Goal: Ask a question

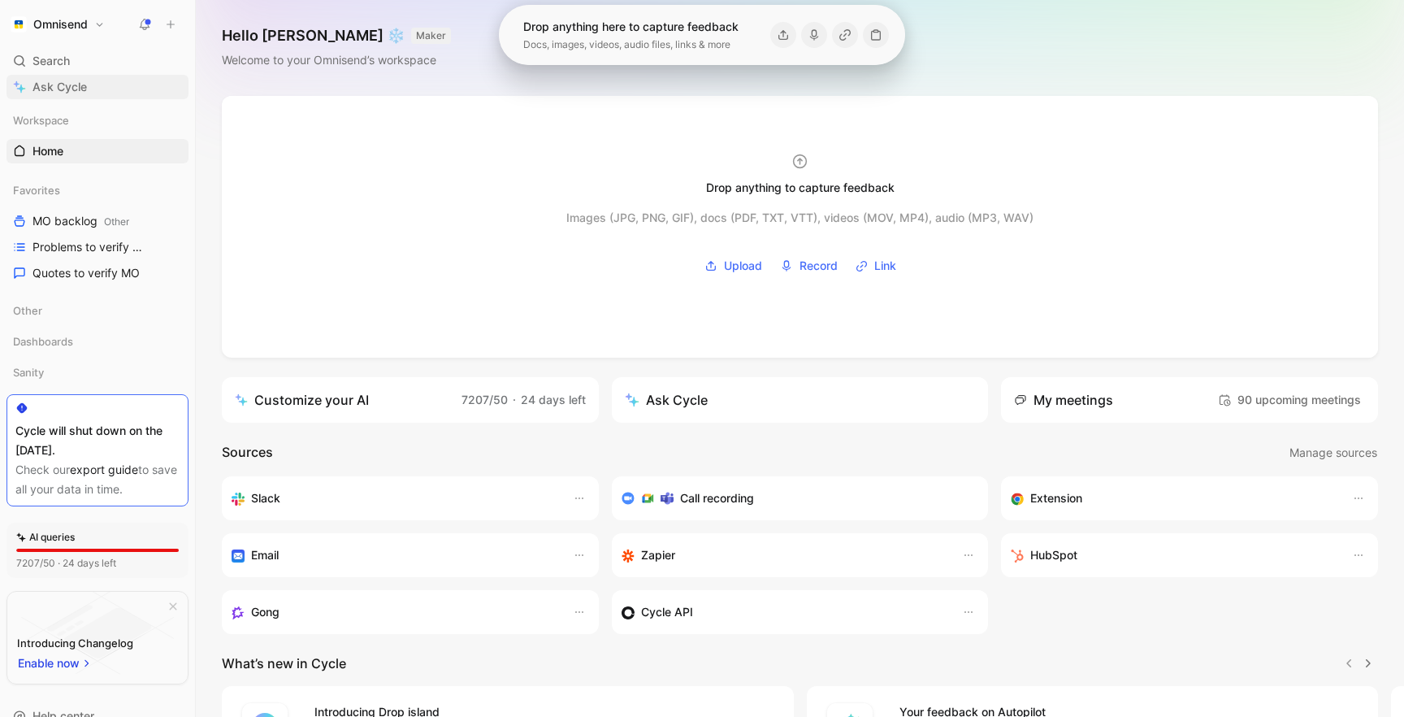
click at [85, 89] on span "Ask Cycle" at bounding box center [60, 87] width 54 height 20
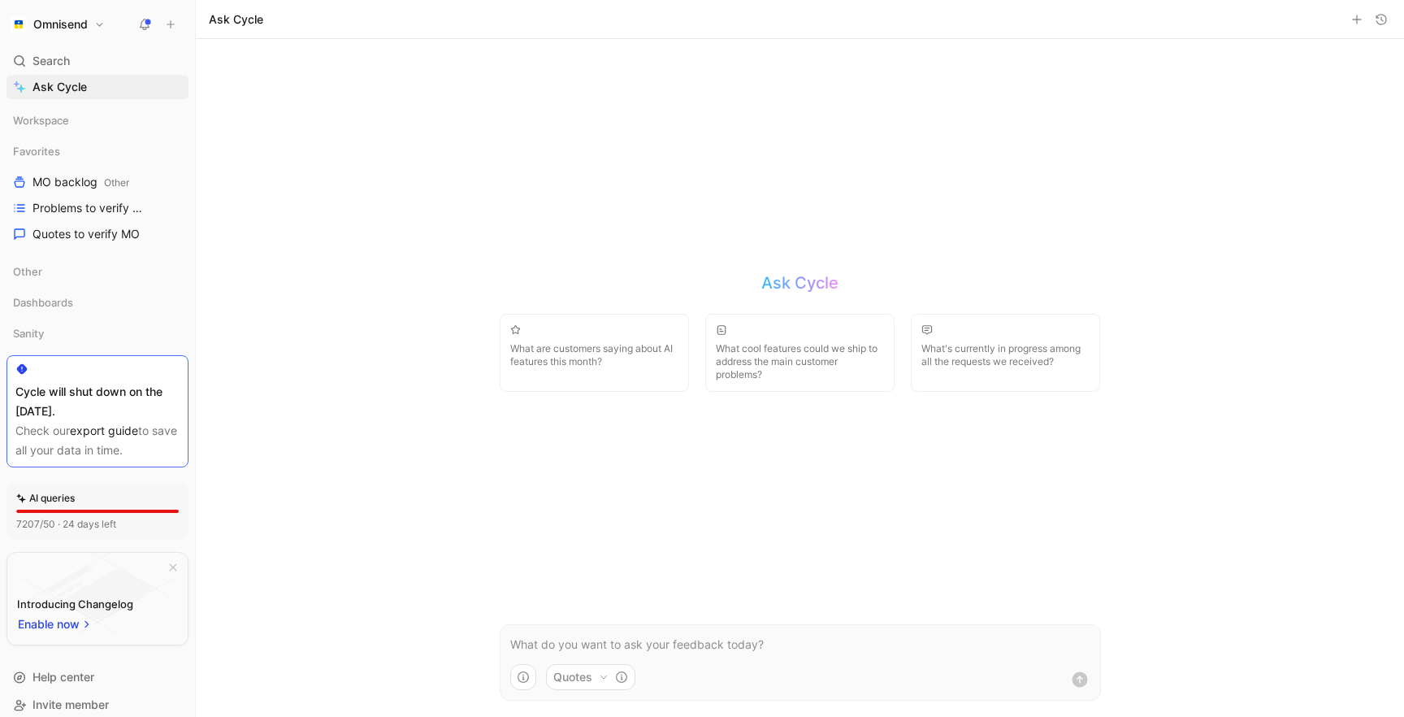
click at [611, 653] on p at bounding box center [800, 645] width 580 height 20
click at [657, 640] on p "is anyone saying it is difficoult to choose what automation to create?" at bounding box center [800, 645] width 580 height 20
click at [907, 642] on p "is anyone saying it is difficoult to choose what automation to create?" at bounding box center [800, 645] width 580 height 20
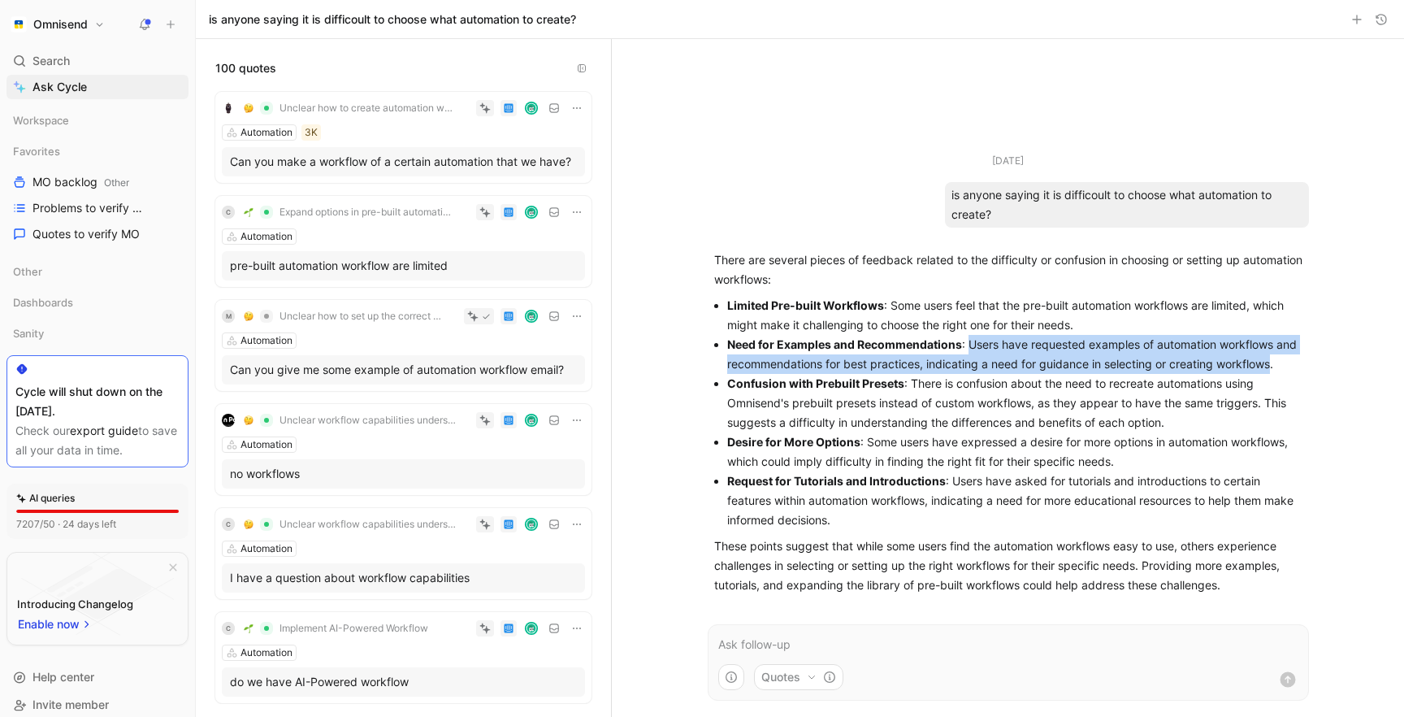
drag, startPoint x: 1274, startPoint y: 369, endPoint x: 967, endPoint y: 342, distance: 308.4
click at [967, 342] on li "Need for Examples and Recommendations : Users have requested examples of automa…" at bounding box center [1014, 354] width 575 height 39
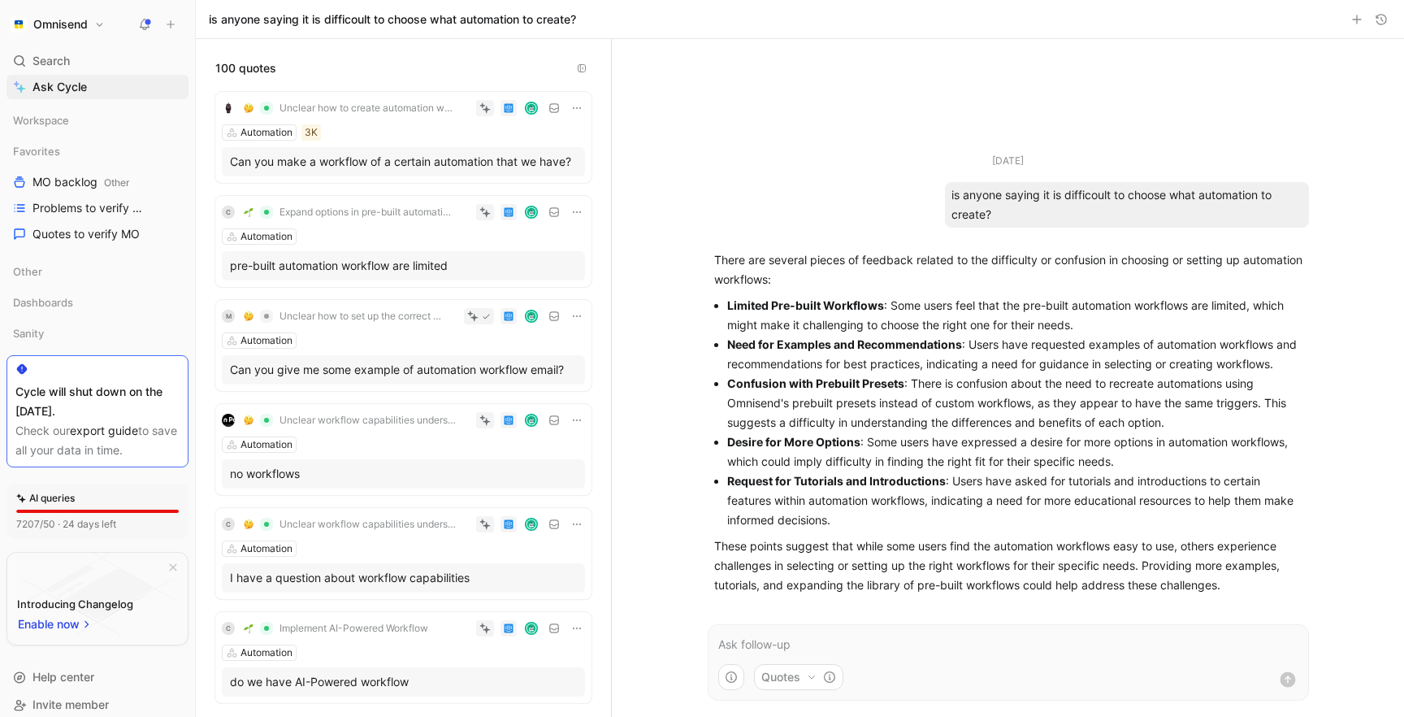
click at [989, 651] on p at bounding box center [1008, 645] width 580 height 20
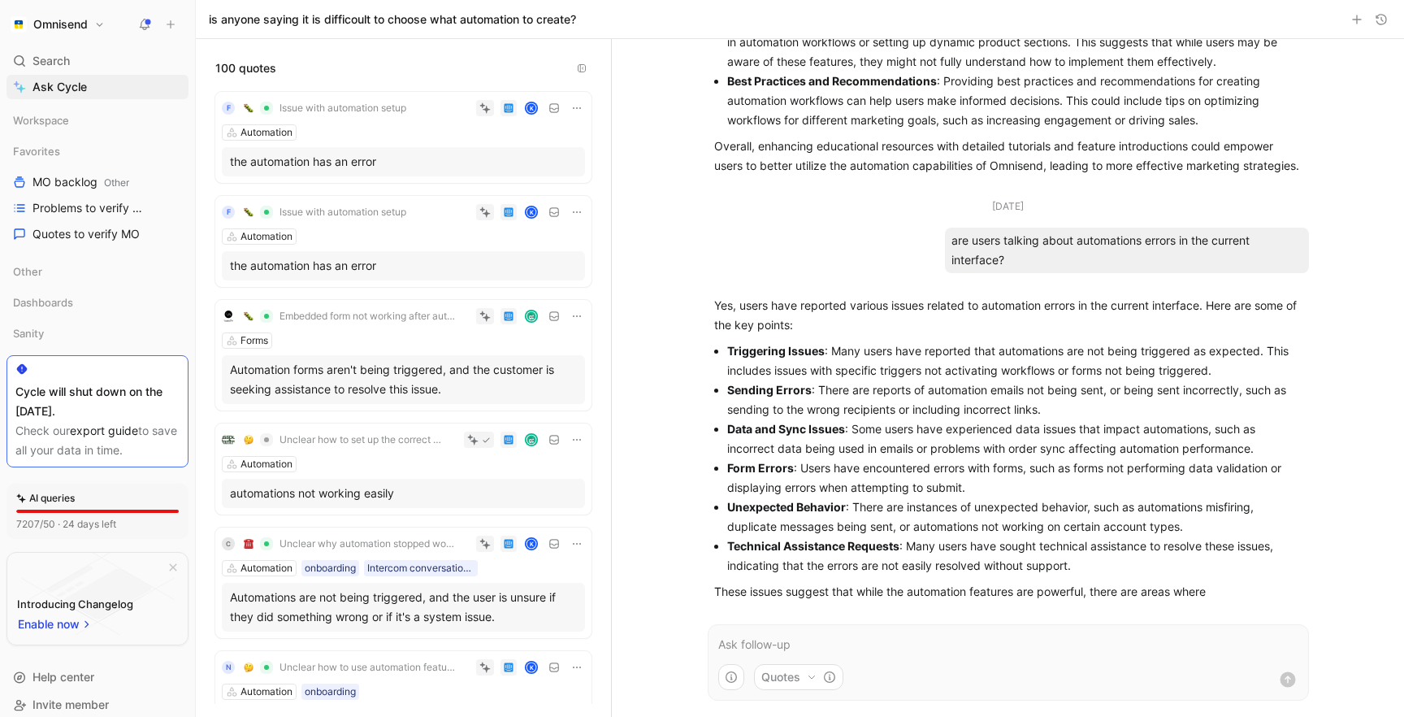
scroll to position [790, 0]
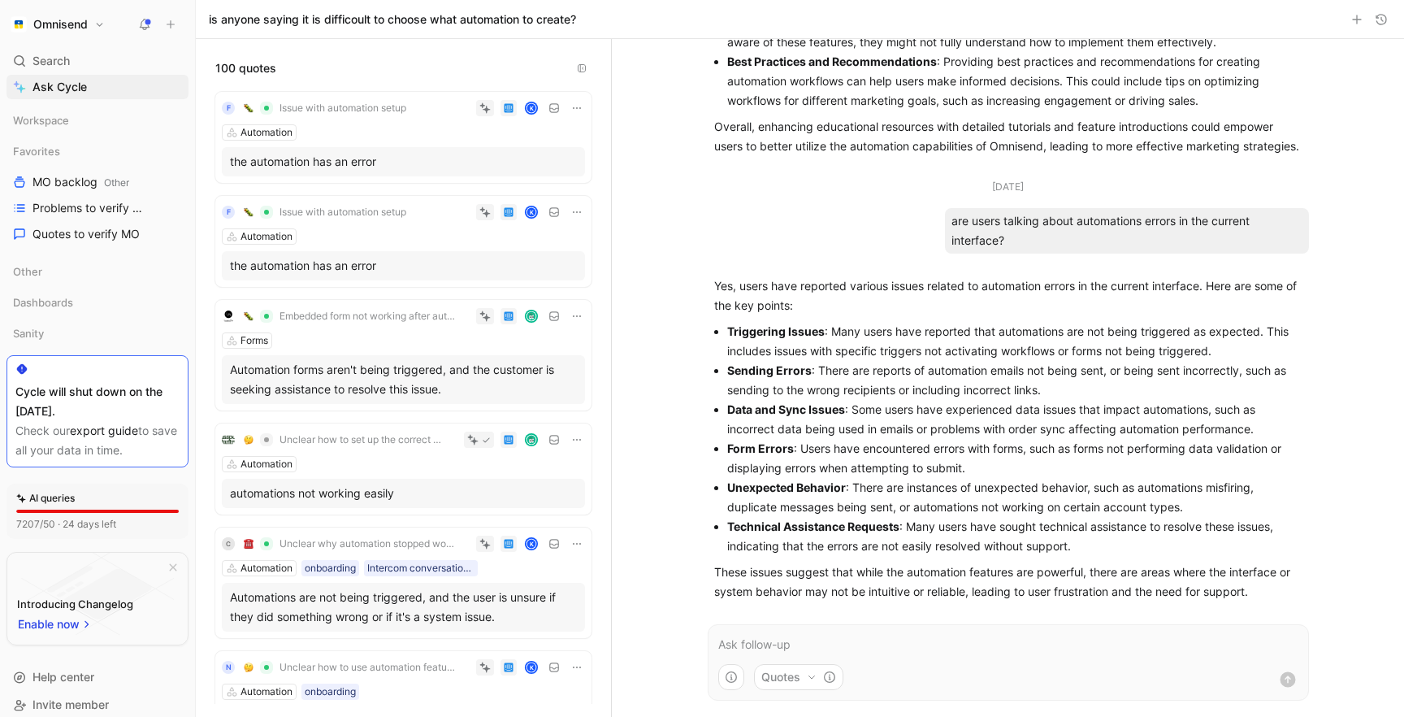
click at [766, 647] on p at bounding box center [1008, 645] width 580 height 20
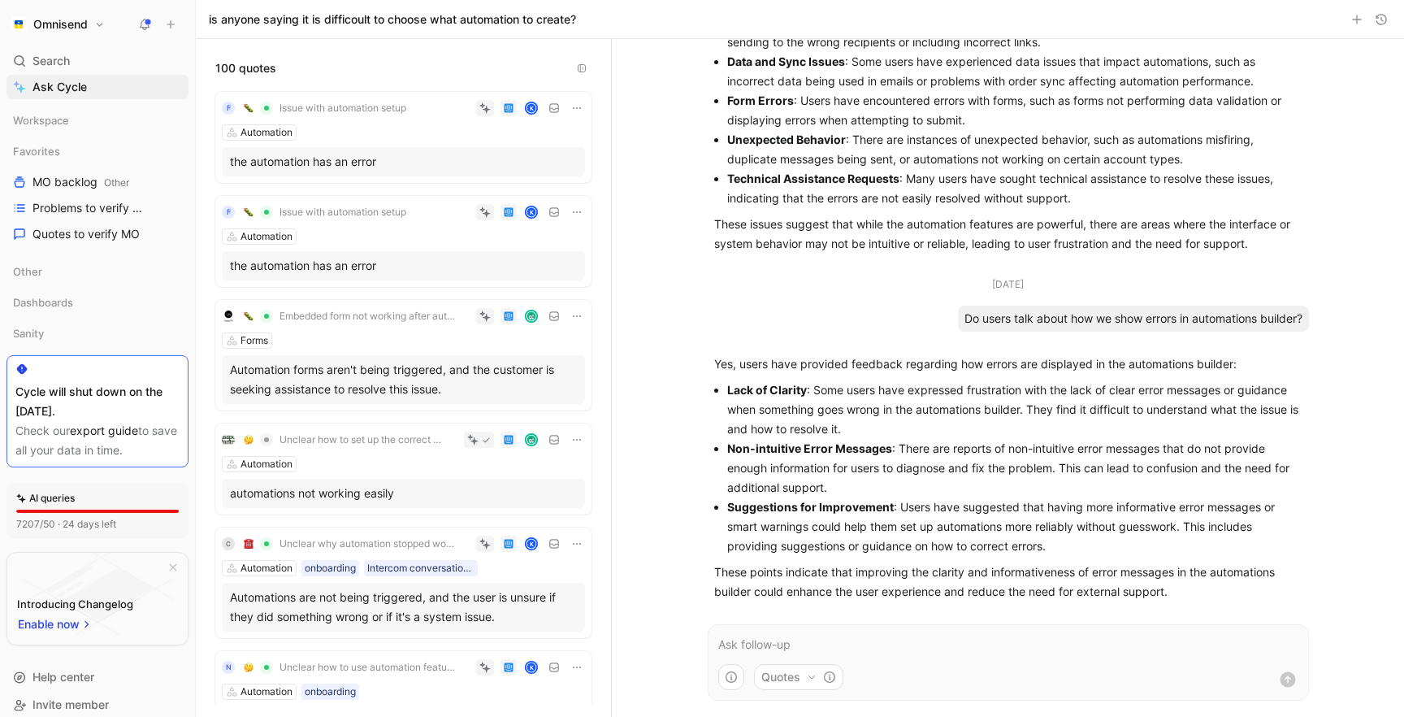
scroll to position [1144, 0]
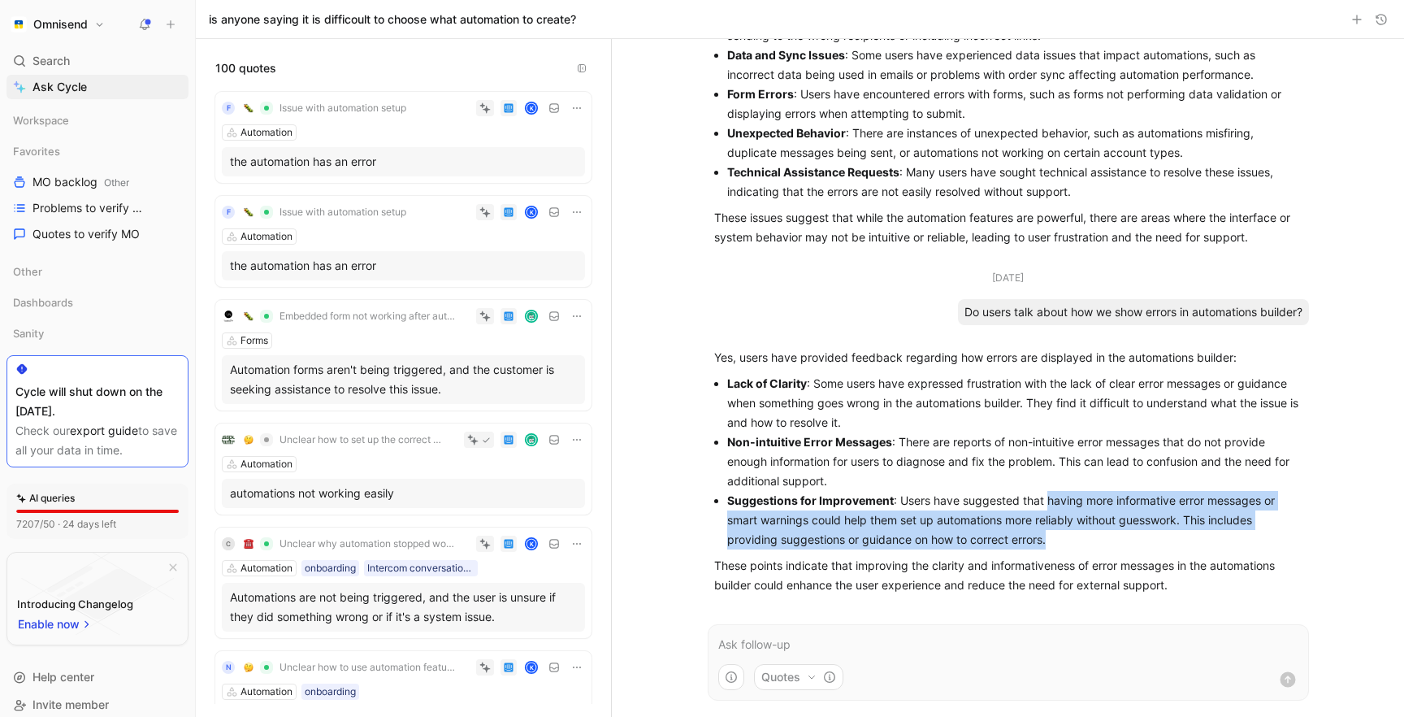
drag, startPoint x: 1164, startPoint y: 539, endPoint x: 1049, endPoint y: 497, distance: 121.9
click at [1049, 497] on p "Suggestions for Improvement : Users have suggested that having more informative…" at bounding box center [1014, 520] width 575 height 59
copy p "having more informative error messages or smart warnings could help them set up…"
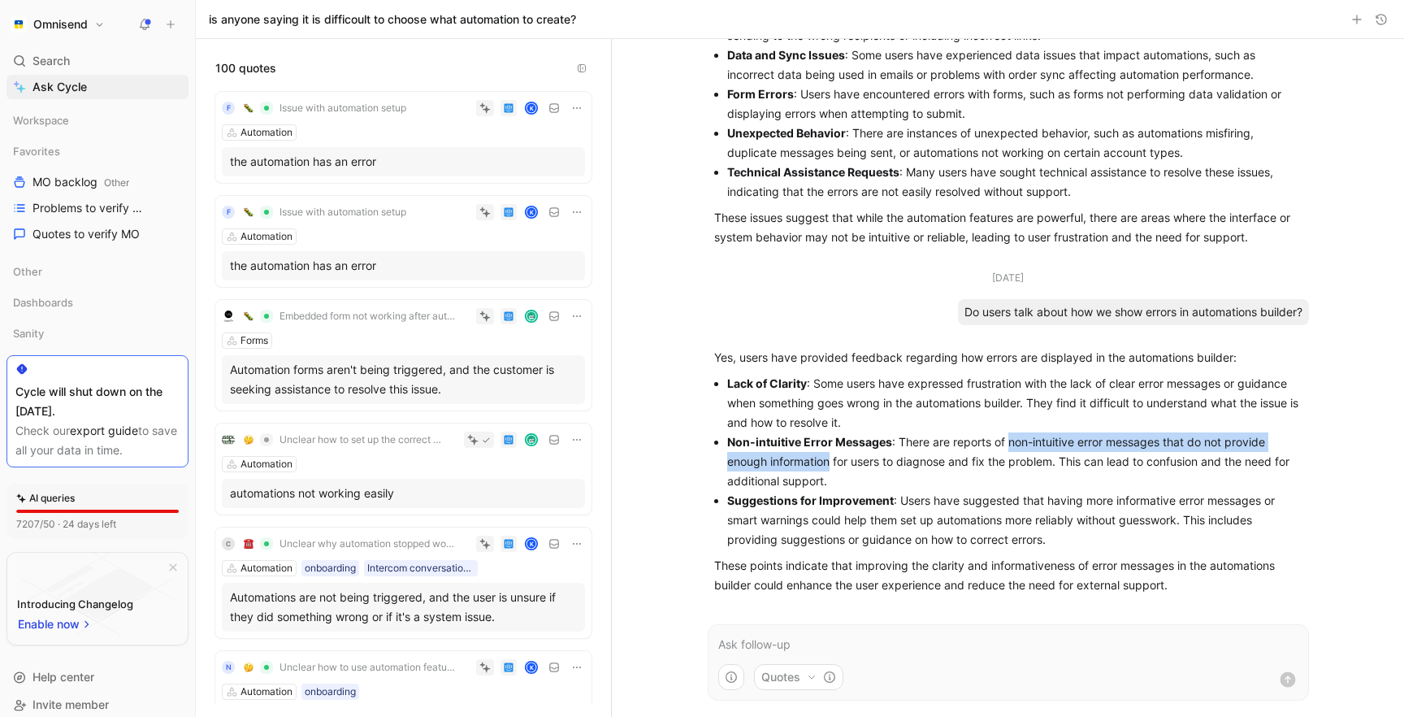
drag, startPoint x: 1010, startPoint y: 443, endPoint x: 828, endPoint y: 458, distance: 182.7
click at [828, 458] on p "Non-intuitive Error Messages : There are reports of non-intuitive error message…" at bounding box center [1014, 461] width 575 height 59
copy p "non-intuitive error messages that do not provide enough information"
click at [846, 635] on p at bounding box center [1008, 645] width 580 height 20
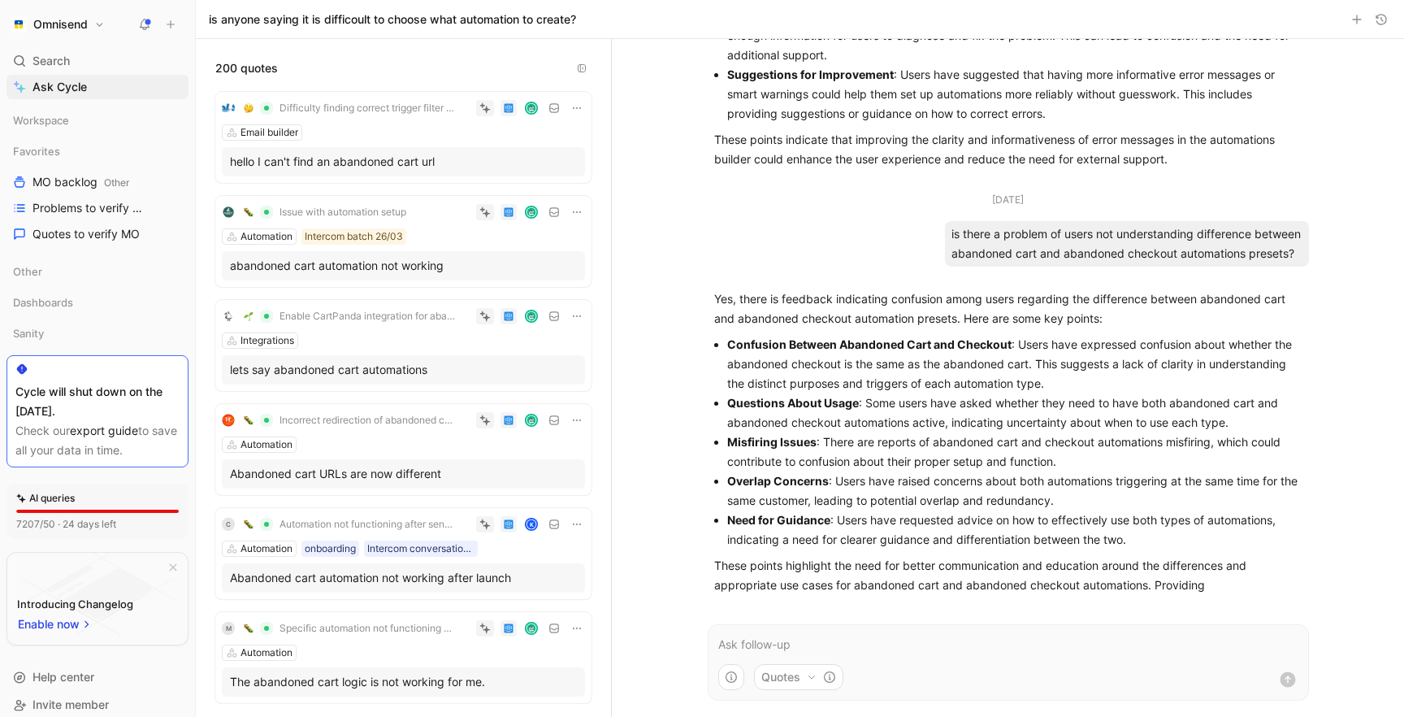
scroll to position [1603, 0]
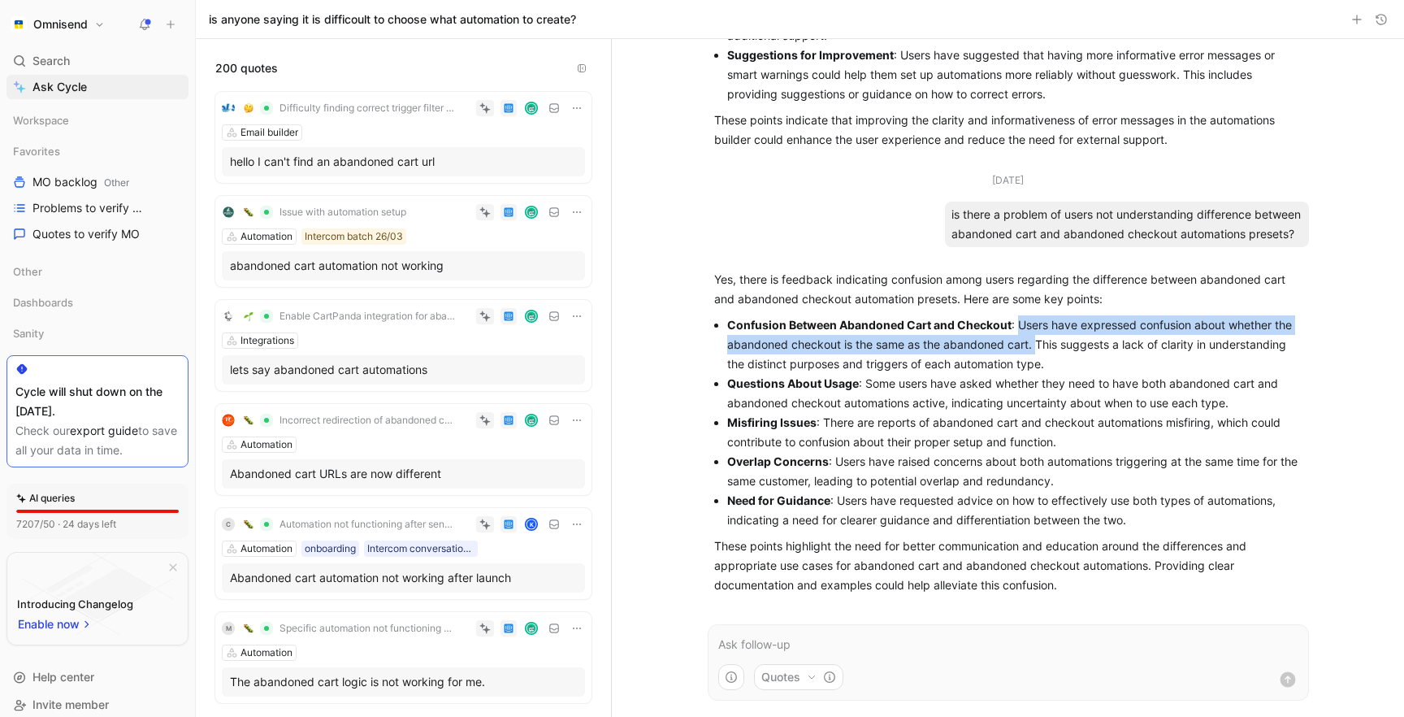
drag, startPoint x: 1020, startPoint y: 330, endPoint x: 1036, endPoint y: 351, distance: 26.7
click at [1036, 351] on p "Confusion Between Abandoned Cart and Checkout : Users have expressed confusion …" at bounding box center [1014, 344] width 575 height 59
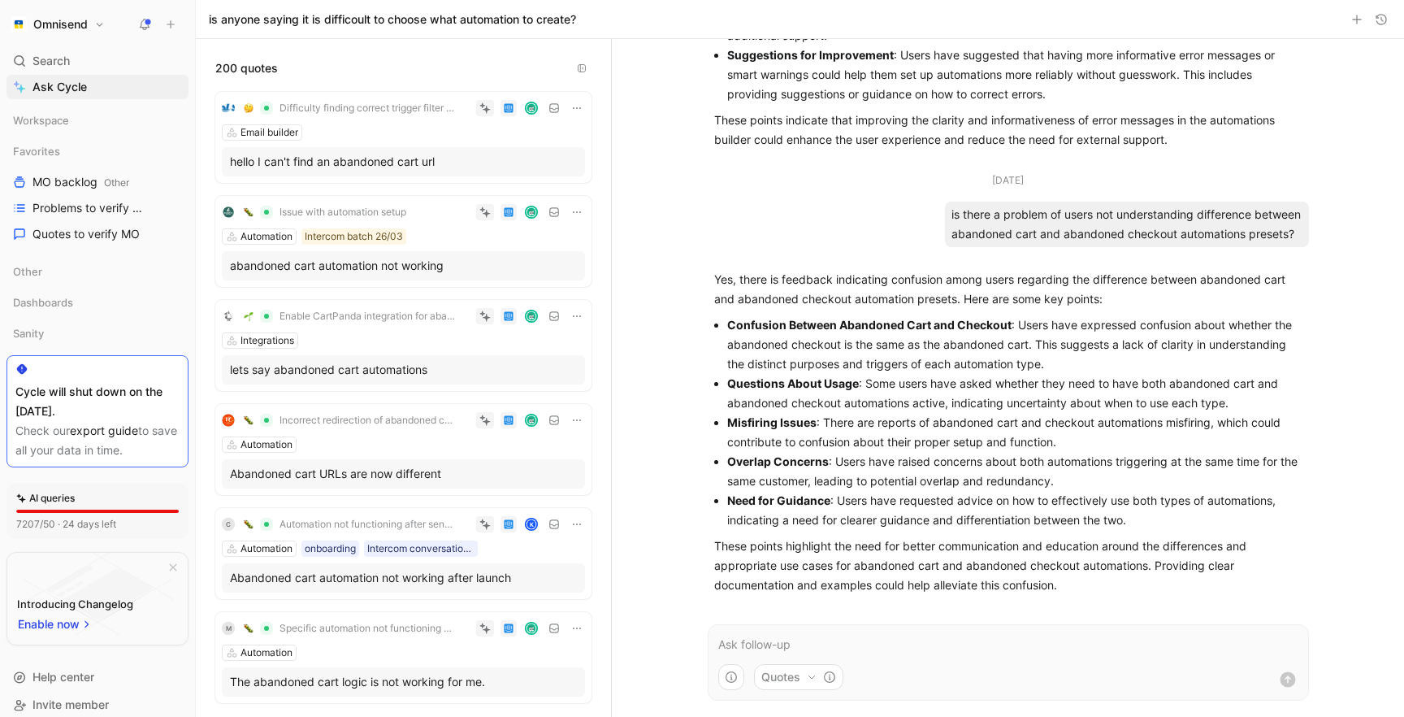
click at [944, 635] on p at bounding box center [1008, 645] width 580 height 20
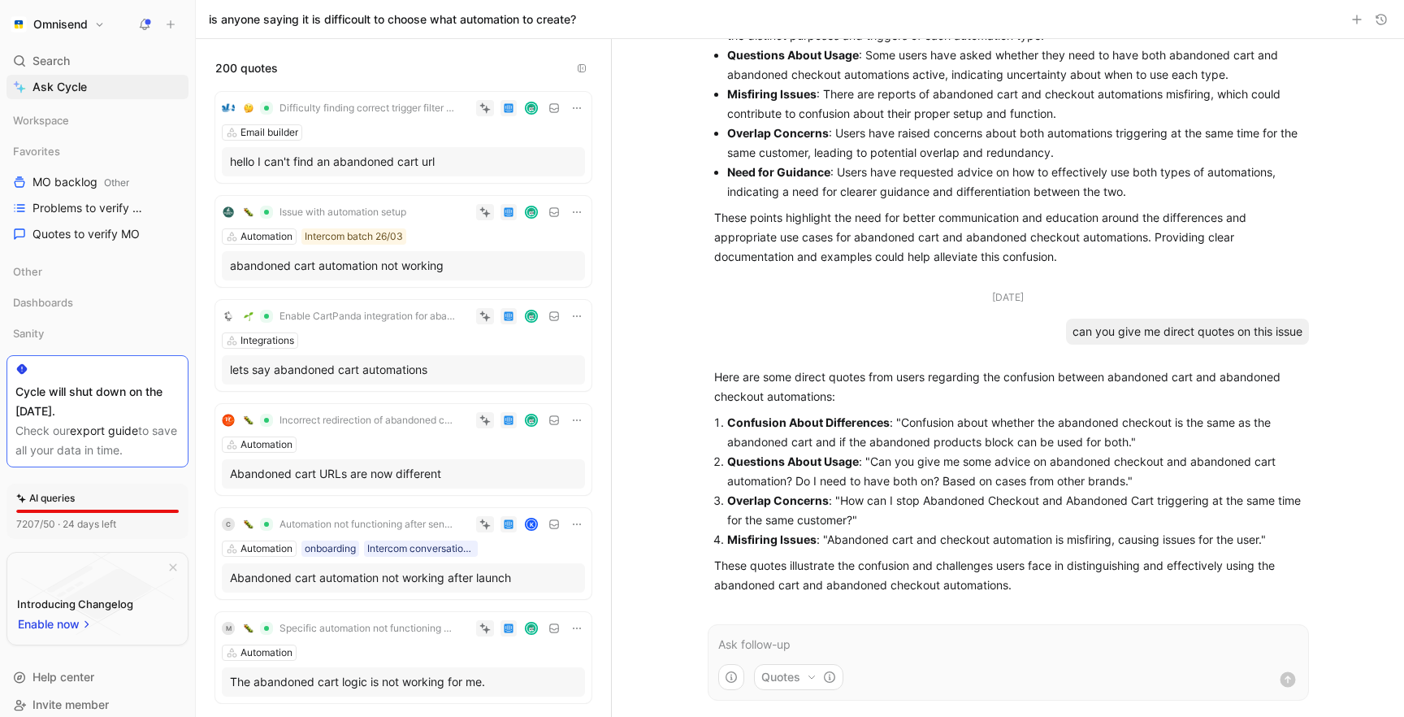
scroll to position [1937, 0]
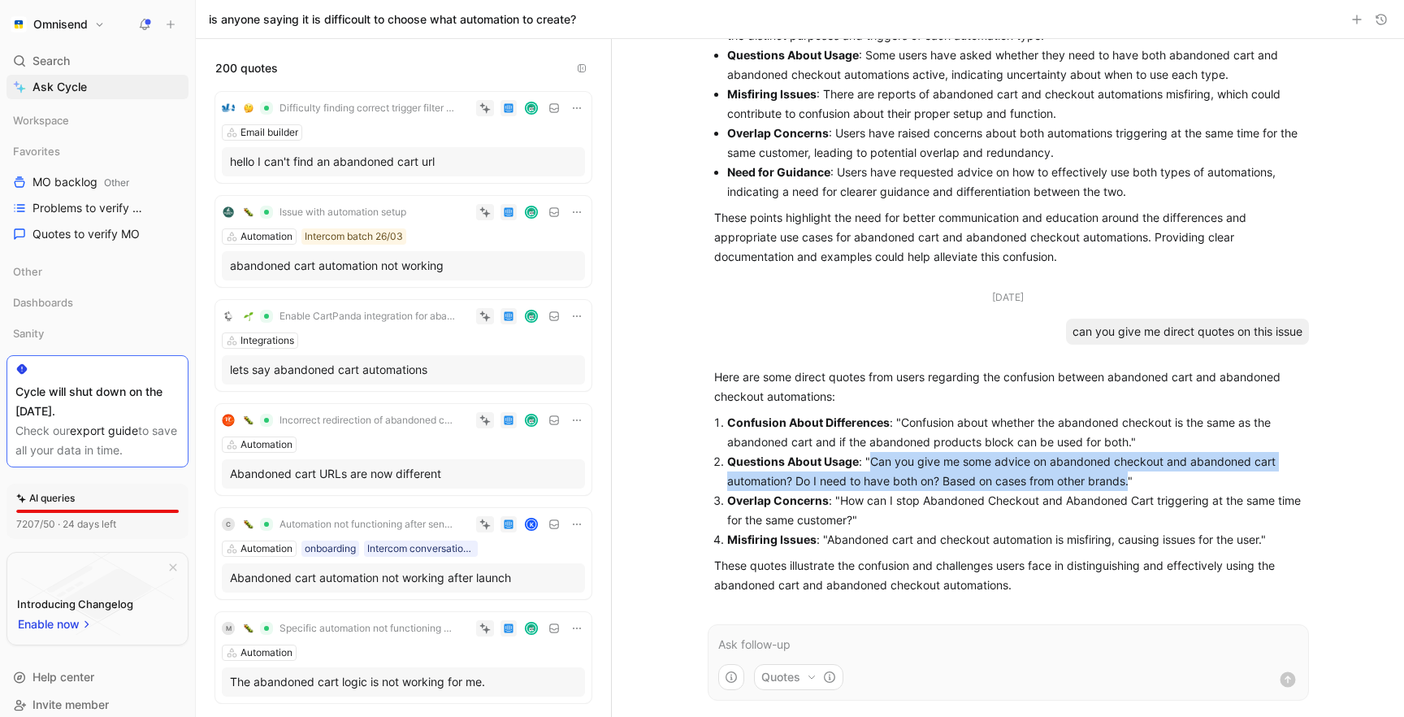
drag, startPoint x: 1132, startPoint y: 483, endPoint x: 871, endPoint y: 457, distance: 262.2
click at [871, 457] on p "Questions About Usage : "Can you give me some advice on abandoned checkout and …" at bounding box center [1014, 471] width 575 height 39
copy p "Can you give me some advice on abandoned checkout and abandoned cart automation…"
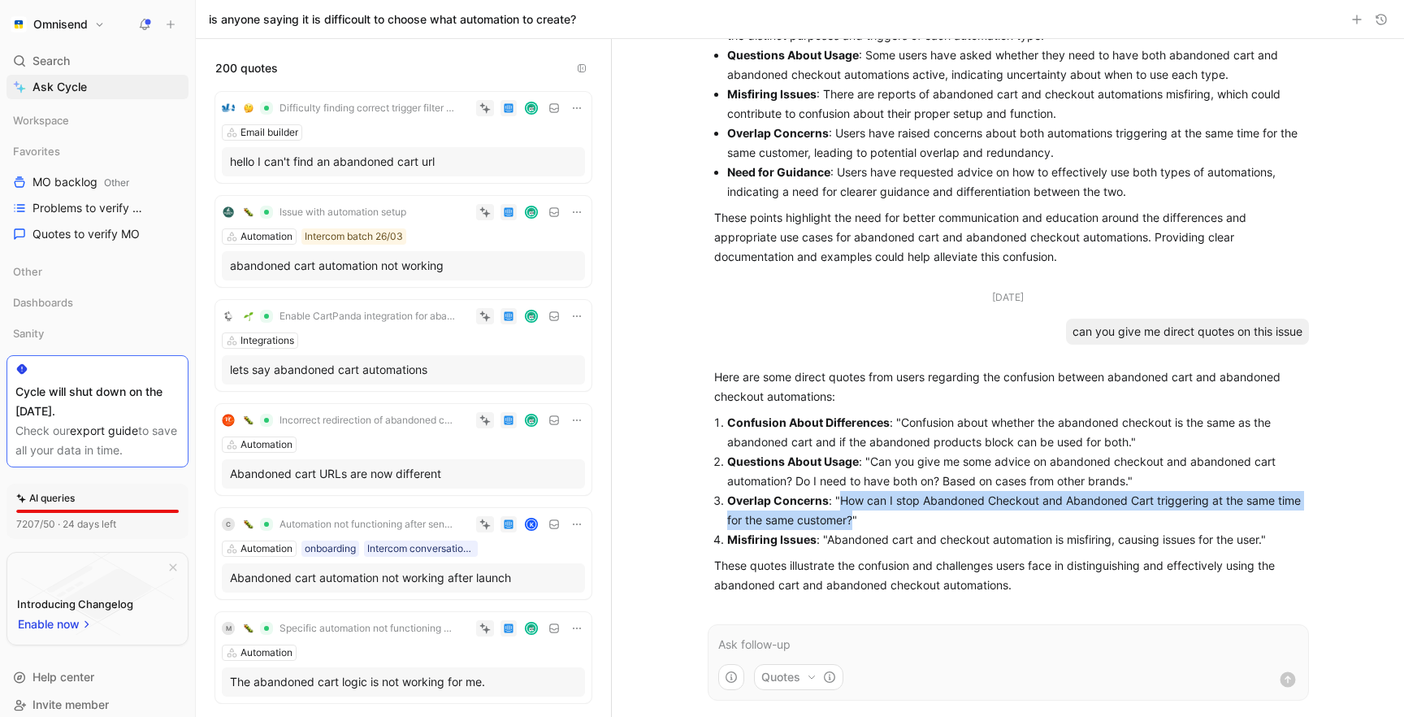
drag, startPoint x: 839, startPoint y: 499, endPoint x: 854, endPoint y: 515, distance: 22.4
click at [854, 515] on p "Overlap Concerns : "How can I stop Abandoned Checkout and Abandoned Cart trigge…" at bounding box center [1014, 510] width 575 height 39
copy p "How can I stop Abandoned Checkout and Abandoned Cart triggering at the same tim…"
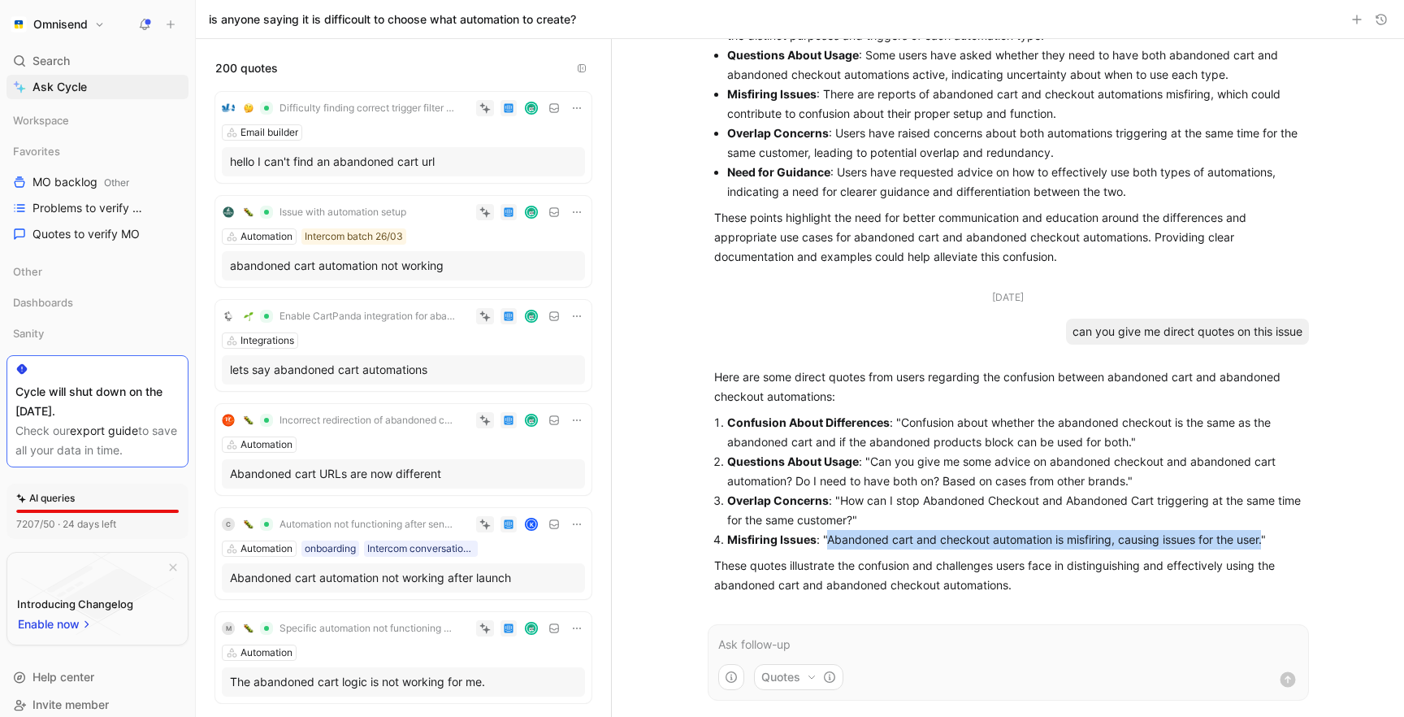
drag, startPoint x: 826, startPoint y: 538, endPoint x: 1265, endPoint y: 538, distance: 439.7
click at [1265, 538] on p "Misfiring Issues : "Abandoned cart and checkout automation is misfiring, causin…" at bounding box center [1014, 540] width 575 height 20
copy p "Abandoned cart and checkout automation is misfiring, causing issues for the use…"
